Goal: Task Accomplishment & Management: Manage account settings

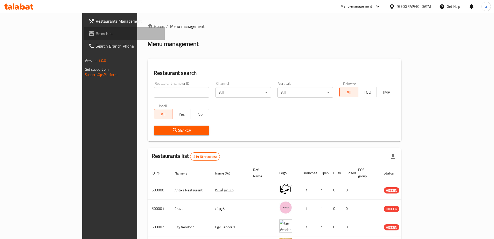
click at [96, 35] on span "Branches" at bounding box center [128, 33] width 65 height 6
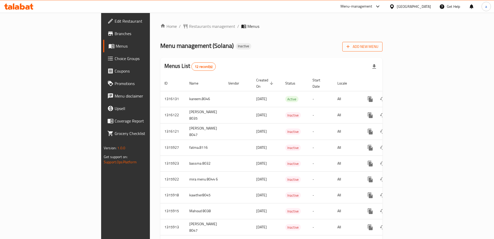
click at [379, 44] on span "Add New Menu" at bounding box center [363, 46] width 32 height 6
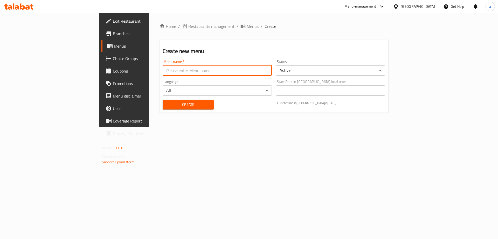
click at [207, 70] on input "text" at bounding box center [217, 70] width 109 height 10
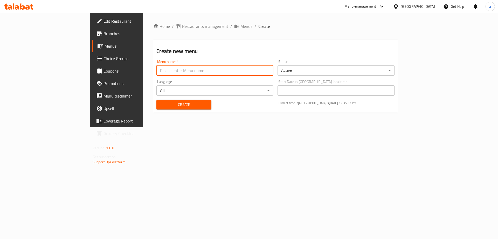
type input "Abdelrhman_8026"
click at [161, 103] on span "Create" at bounding box center [184, 104] width 46 height 6
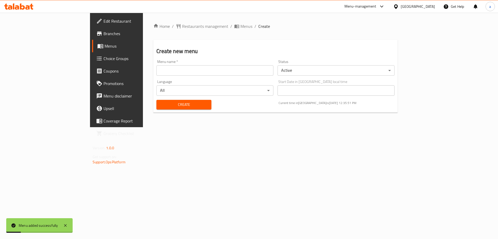
click at [105, 47] on span "Menus" at bounding box center [137, 46] width 65 height 6
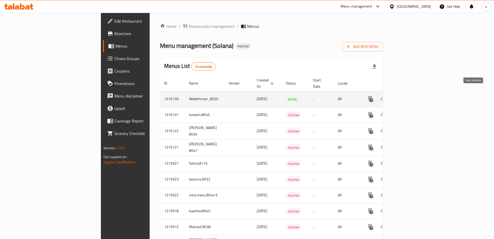
click at [411, 97] on icon "enhanced table" at bounding box center [408, 99] width 5 height 5
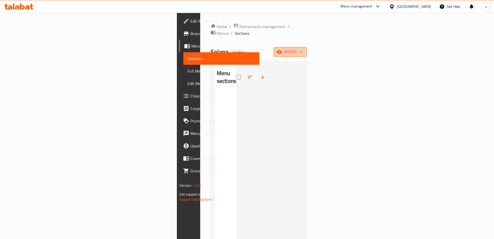
click at [303, 49] on span "import" at bounding box center [290, 52] width 25 height 6
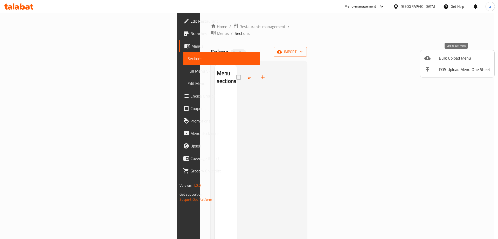
click at [454, 61] on span "Bulk Upload Menu" at bounding box center [464, 58] width 51 height 6
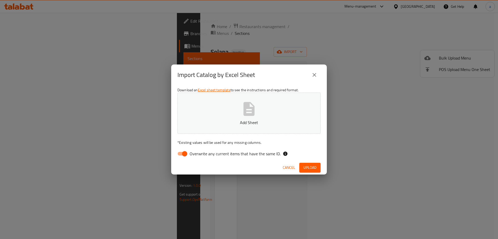
drag, startPoint x: 220, startPoint y: 156, endPoint x: 222, endPoint y: 152, distance: 5.4
click at [220, 156] on span "Overwrite any current items that have the same ID." at bounding box center [235, 153] width 91 height 6
click at [180, 155] on input "Overwrite any current items that have the same ID." at bounding box center [185, 153] width 30 height 10
checkbox input "false"
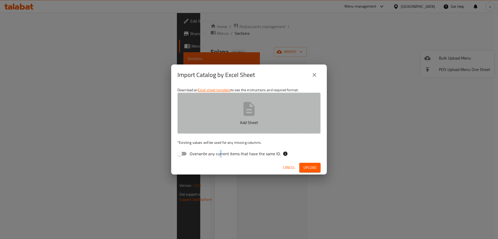
click at [204, 126] on button "Add Sheet" at bounding box center [249, 112] width 143 height 41
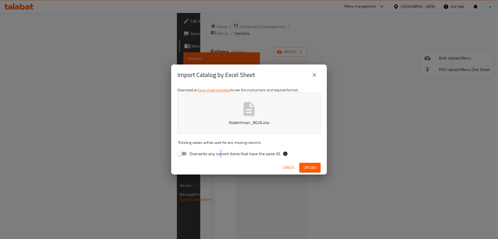
click at [307, 169] on span "Upload" at bounding box center [310, 167] width 13 height 6
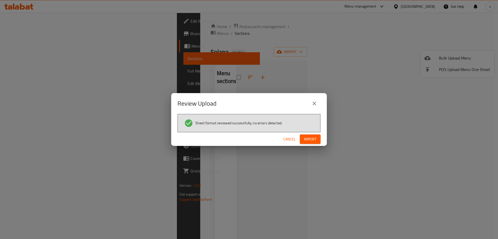
click at [310, 143] on button "Import" at bounding box center [310, 139] width 21 height 10
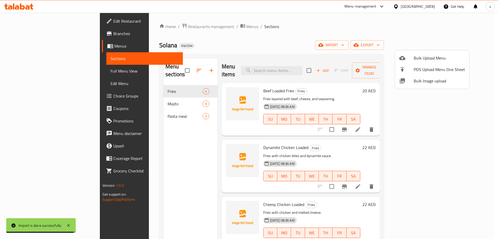
click at [422, 28] on div at bounding box center [249, 119] width 498 height 239
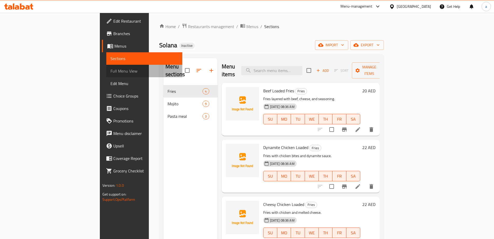
click at [111, 68] on span "Full Menu View" at bounding box center [145, 71] width 68 height 6
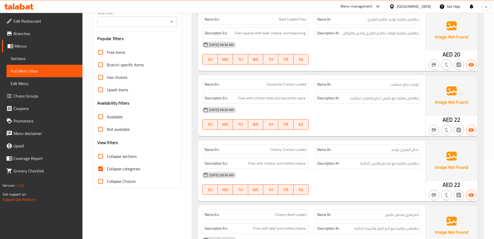
scroll to position [104, 0]
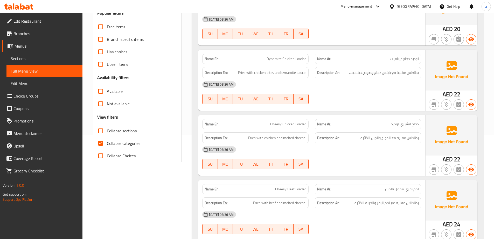
click at [113, 145] on span "Collapse categories" at bounding box center [123, 143] width 33 height 6
click at [107, 145] on input "Collapse categories" at bounding box center [100, 143] width 12 height 12
checkbox input "false"
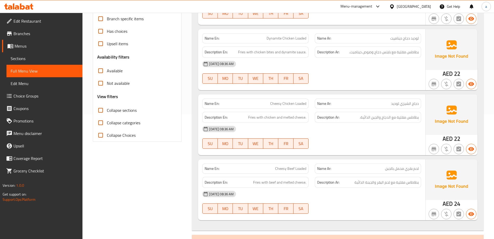
scroll to position [0, 0]
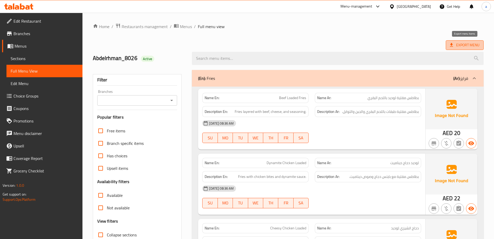
click at [472, 41] on span "Export Menu" at bounding box center [465, 45] width 38 height 10
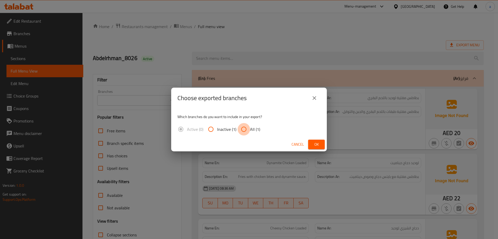
click at [243, 131] on input "All (1)" at bounding box center [244, 129] width 12 height 12
radio input "true"
click at [319, 144] on span "Ok" at bounding box center [316, 144] width 8 height 6
